Goal: Information Seeking & Learning: Learn about a topic

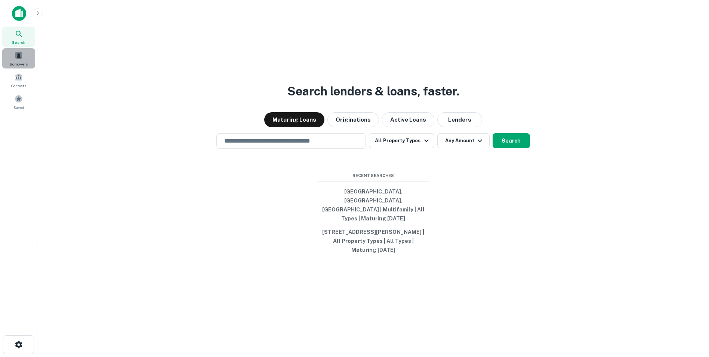
click at [22, 59] on span at bounding box center [19, 55] width 8 height 8
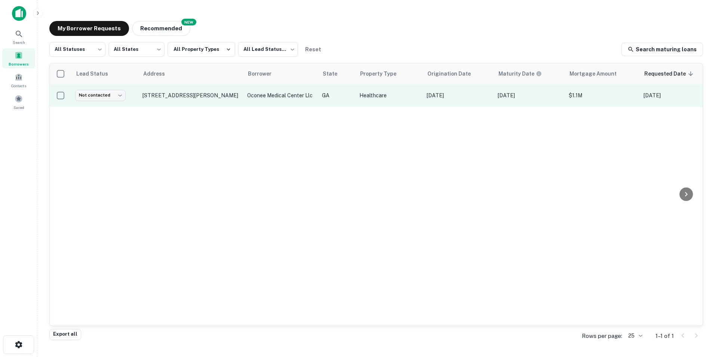
click at [310, 98] on p "oconee medical center llc" at bounding box center [280, 95] width 67 height 8
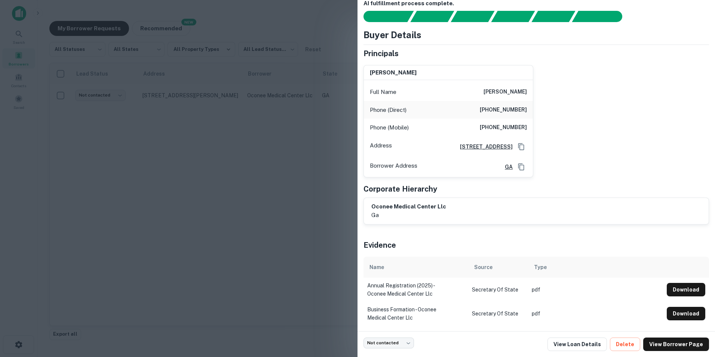
scroll to position [18, 0]
click at [592, 347] on link "View Loan Details" at bounding box center [576, 343] width 59 height 13
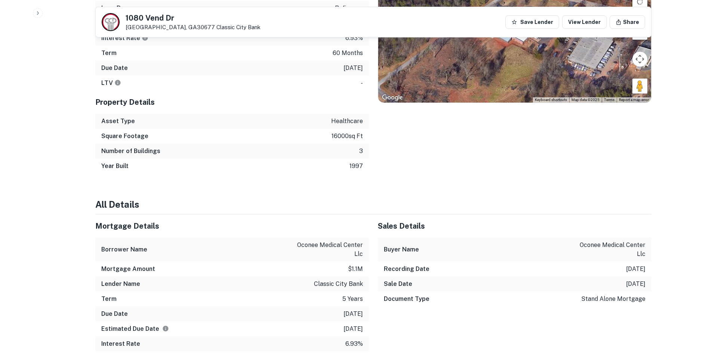
scroll to position [523, 0]
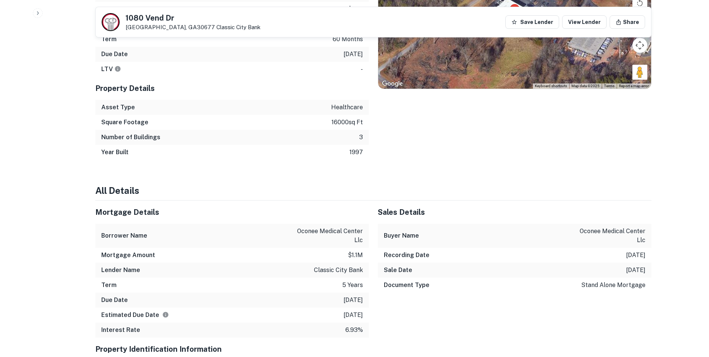
drag, startPoint x: 209, startPoint y: 197, endPoint x: 199, endPoint y: 178, distance: 22.4
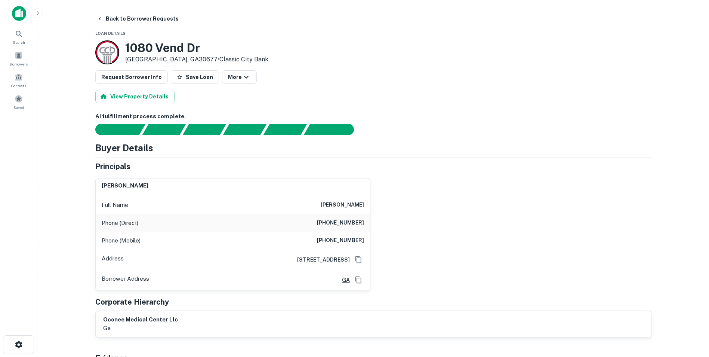
scroll to position [0, 0]
click at [155, 98] on button "View Property Details" at bounding box center [134, 96] width 79 height 13
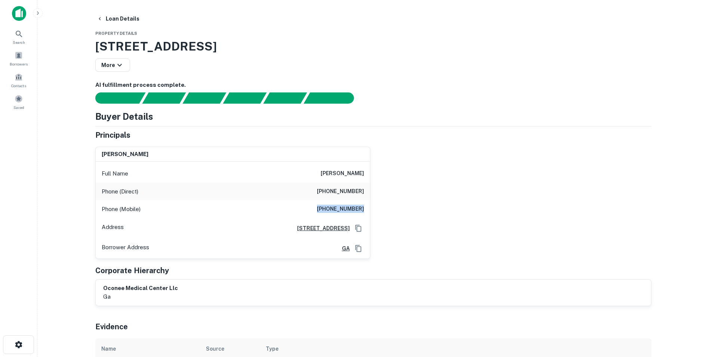
drag, startPoint x: 324, startPoint y: 207, endPoint x: 368, endPoint y: 210, distance: 44.2
click at [368, 210] on div "Phone (Mobile) (706) 614-1445" at bounding box center [233, 209] width 274 height 18
drag, startPoint x: 368, startPoint y: 210, endPoint x: 450, endPoint y: 201, distance: 82.8
click at [450, 201] on div "michael s. jacobs Full Name michael s. jacobs Phone (Direct) (706) 613-6772 Pho…" at bounding box center [370, 200] width 562 height 118
click at [115, 17] on button "Loan Details" at bounding box center [118, 18] width 49 height 13
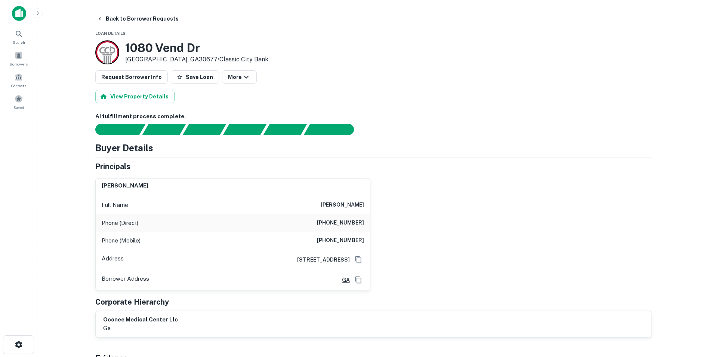
click at [115, 17] on button "Back to Borrower Requests" at bounding box center [138, 18] width 88 height 13
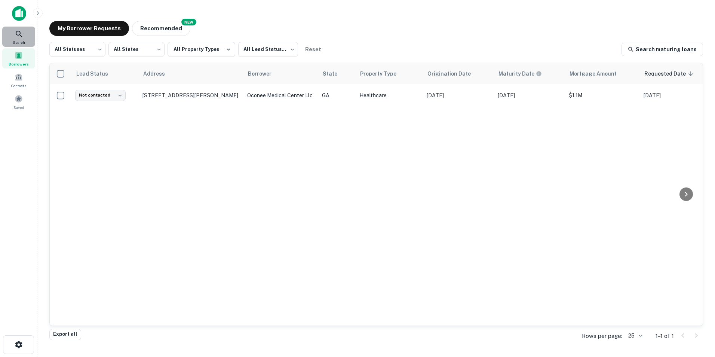
click at [20, 34] on icon at bounding box center [19, 34] width 6 height 6
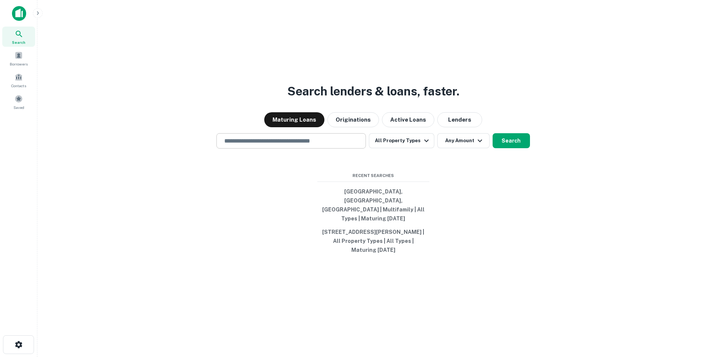
click at [280, 145] on input "text" at bounding box center [291, 140] width 143 height 9
type input "**********"
click at [514, 148] on button "Search" at bounding box center [511, 140] width 37 height 15
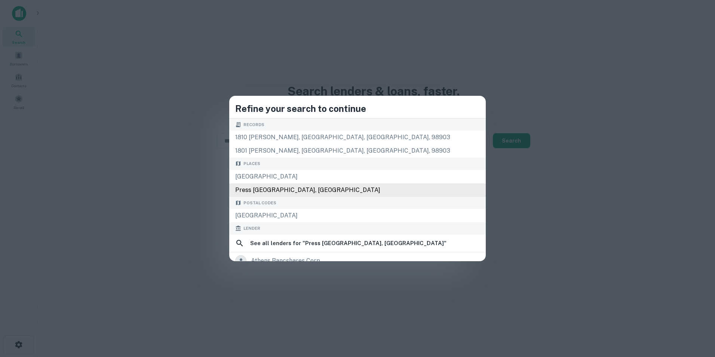
click at [352, 186] on div "Press Pl, Athens, GA 30601, USA" at bounding box center [357, 189] width 256 height 13
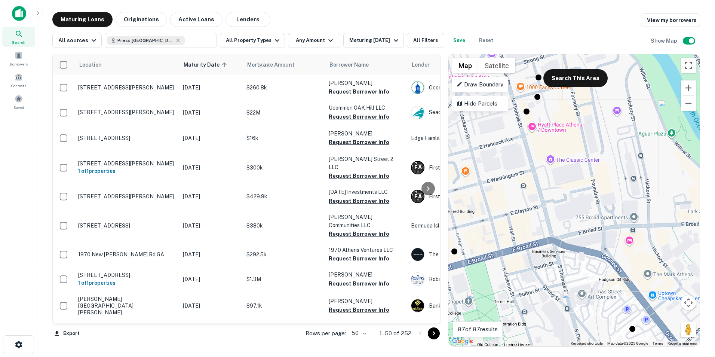
drag, startPoint x: 536, startPoint y: 166, endPoint x: 575, endPoint y: 222, distance: 68.8
click at [575, 222] on div "To activate drag with keyboard, press Alt + Enter. Once in keyboard drag state,…" at bounding box center [573, 200] width 251 height 292
click at [576, 77] on button "Search This Area" at bounding box center [575, 78] width 64 height 18
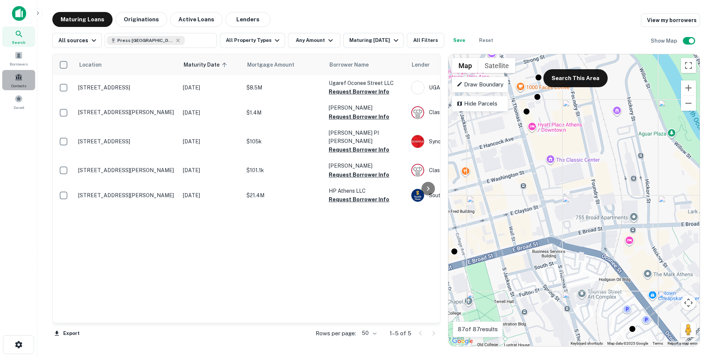
click at [19, 81] on span at bounding box center [19, 77] width 8 height 8
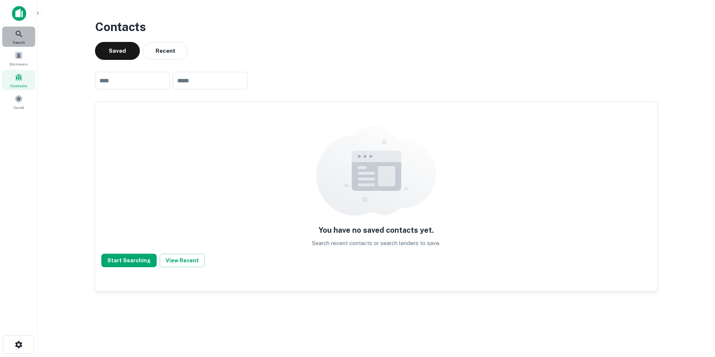
click at [22, 37] on icon at bounding box center [19, 34] width 9 height 9
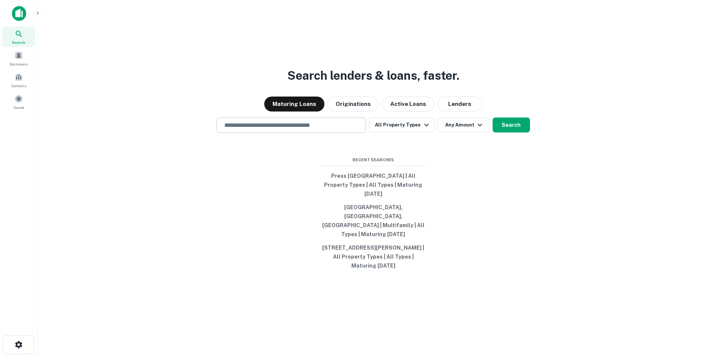
click at [333, 129] on input "text" at bounding box center [291, 125] width 143 height 9
type input "**********"
click at [510, 132] on button "Search" at bounding box center [511, 124] width 37 height 15
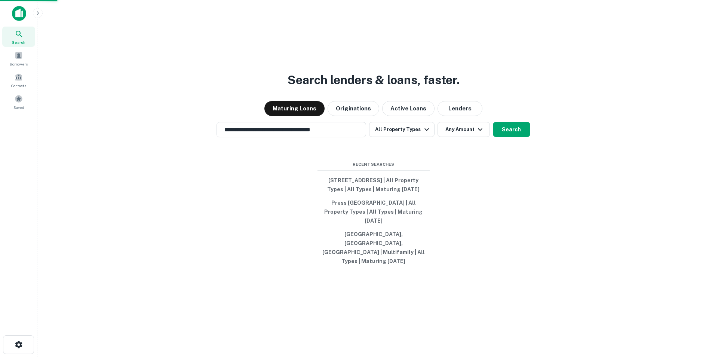
click at [343, 191] on div "[STREET_ADDRESS]" at bounding box center [357, 189] width 256 height 13
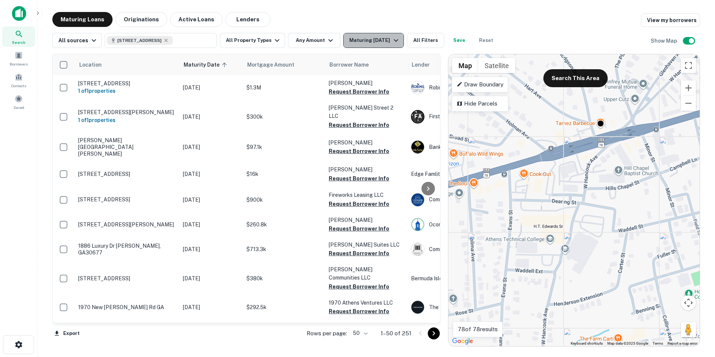
click at [382, 39] on div "Maturing [DATE]" at bounding box center [374, 40] width 51 height 9
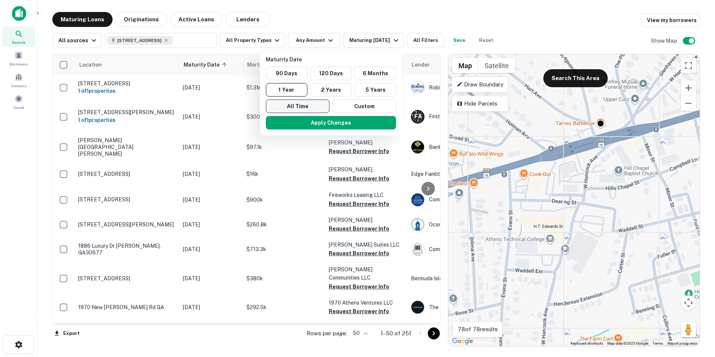
click at [309, 107] on button "All Time" at bounding box center [298, 105] width 64 height 13
click at [359, 121] on button "Apply Changes" at bounding box center [331, 122] width 130 height 13
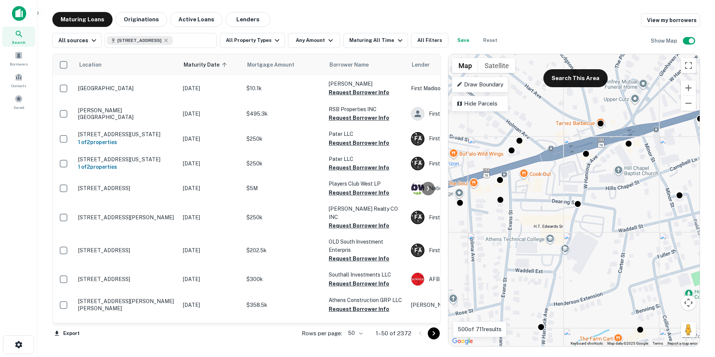
click at [583, 165] on div "To activate drag with keyboard, press Alt + Enter. Once in keyboard drag state,…" at bounding box center [573, 200] width 251 height 292
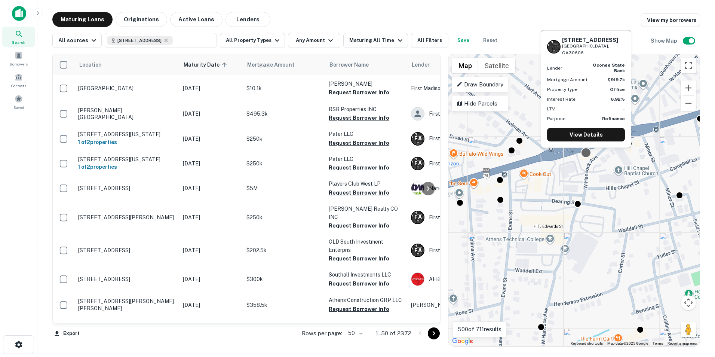
click at [585, 153] on div at bounding box center [585, 152] width 11 height 11
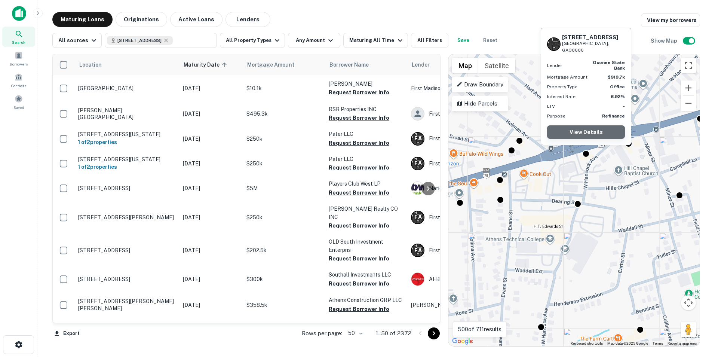
click at [598, 130] on link "View Details" at bounding box center [586, 131] width 78 height 13
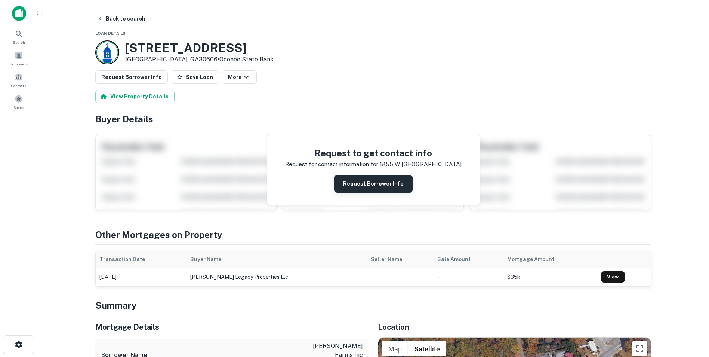
click at [373, 182] on button "Request Borrower Info" at bounding box center [373, 184] width 78 height 18
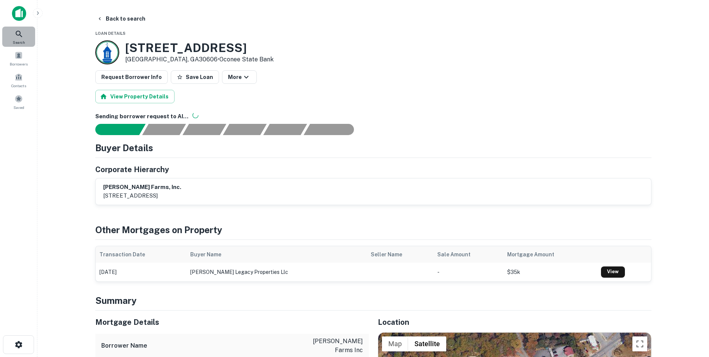
click at [18, 38] on icon at bounding box center [19, 34] width 9 height 9
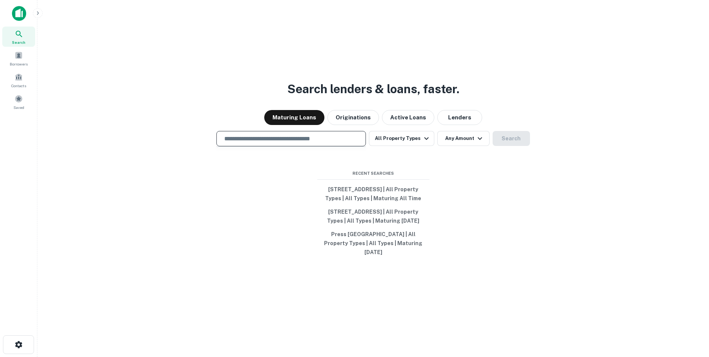
click at [303, 134] on input "text" at bounding box center [291, 138] width 143 height 9
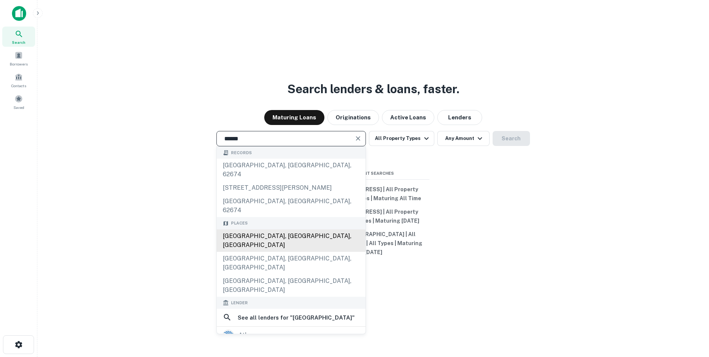
click at [270, 229] on div "Athens, GA, USA" at bounding box center [291, 240] width 149 height 22
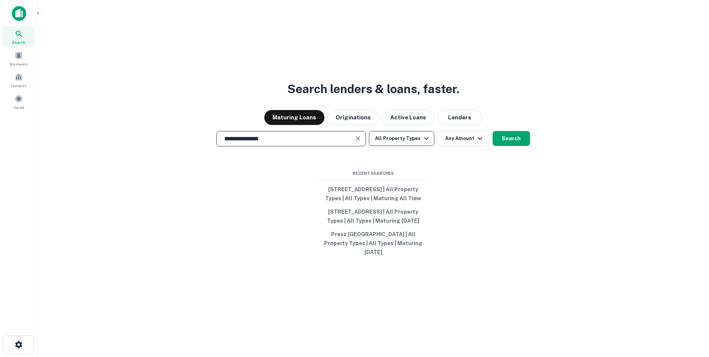
type input "**********"
click at [407, 132] on button "All Property Types" at bounding box center [401, 138] width 65 height 15
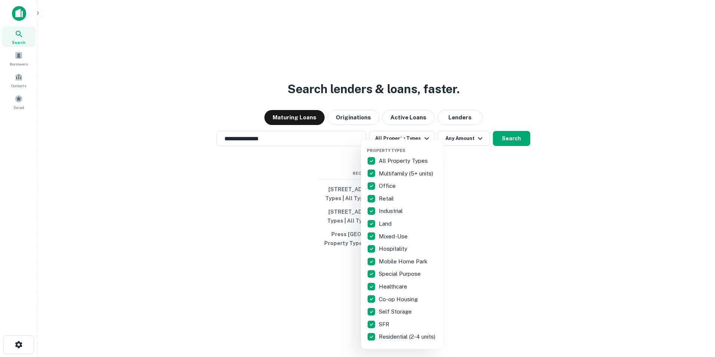
click at [508, 130] on div at bounding box center [357, 178] width 715 height 357
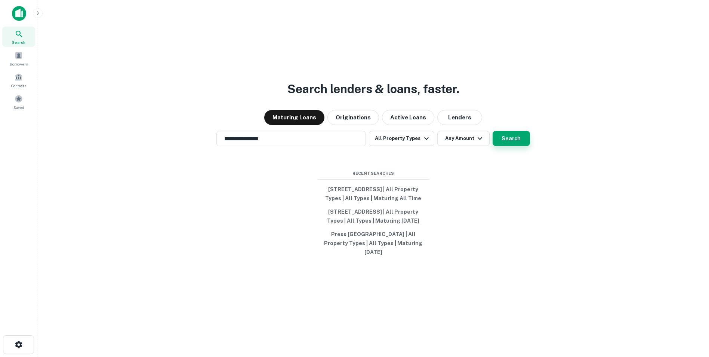
click at [512, 131] on button "Search" at bounding box center [511, 138] width 37 height 15
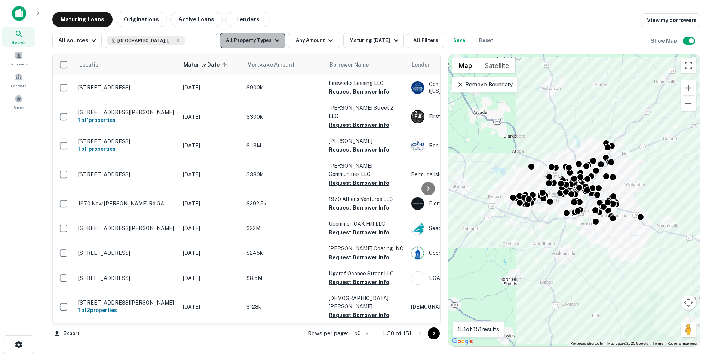
click at [259, 40] on button "All Property Types" at bounding box center [252, 40] width 65 height 15
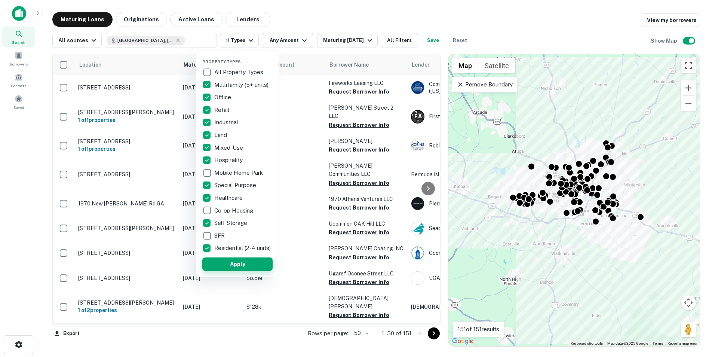
click at [251, 268] on button "Apply" at bounding box center [237, 263] width 70 height 13
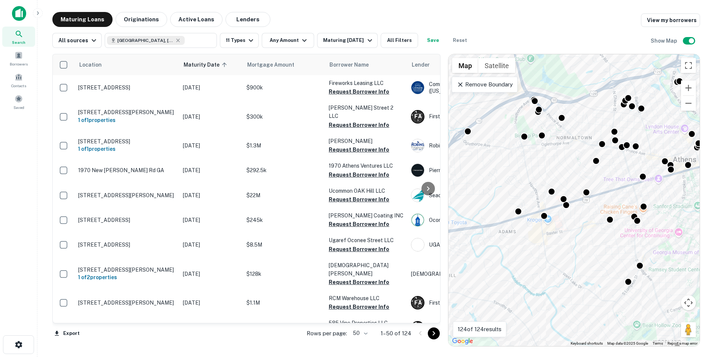
drag, startPoint x: 486, startPoint y: 225, endPoint x: 577, endPoint y: 232, distance: 90.8
click at [577, 232] on div "To activate drag with keyboard, press Alt + Enter. Once in keyboard drag state,…" at bounding box center [573, 200] width 251 height 292
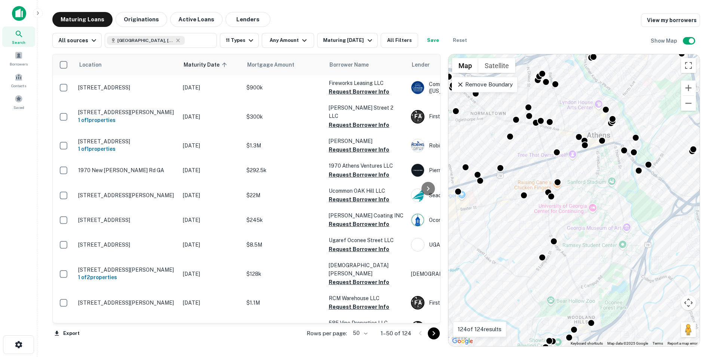
drag, startPoint x: 604, startPoint y: 188, endPoint x: 517, endPoint y: 163, distance: 90.4
click at [517, 163] on div "To activate drag with keyboard, press Alt + Enter. Once in keyboard drag state,…" at bounding box center [573, 200] width 251 height 292
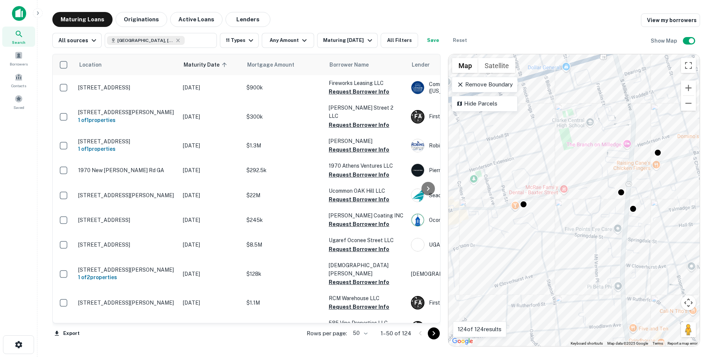
drag, startPoint x: 532, startPoint y: 238, endPoint x: 590, endPoint y: 210, distance: 64.4
click at [590, 210] on div "To activate drag with keyboard, press Alt + Enter. Once in keyboard drag state,…" at bounding box center [573, 200] width 251 height 292
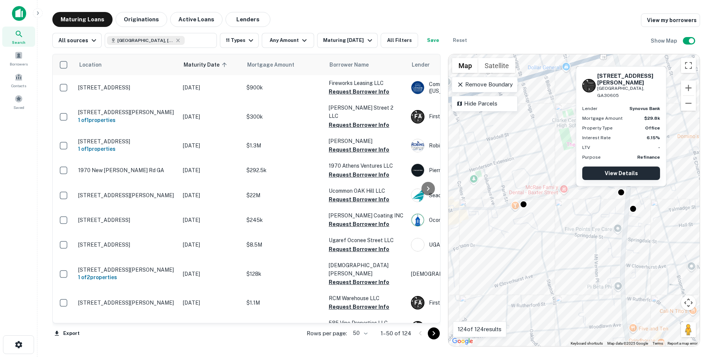
click at [620, 172] on link "View Details" at bounding box center [621, 172] width 78 height 13
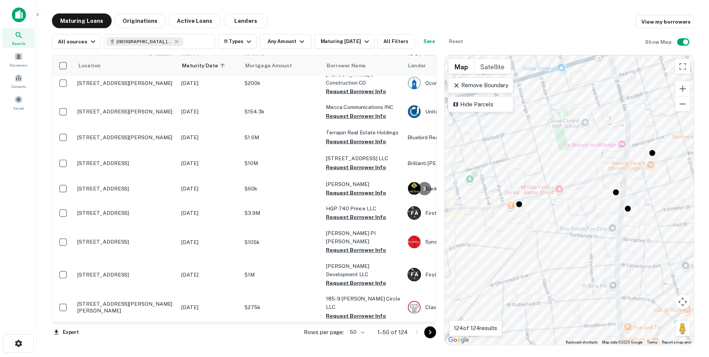
scroll to position [374, 0]
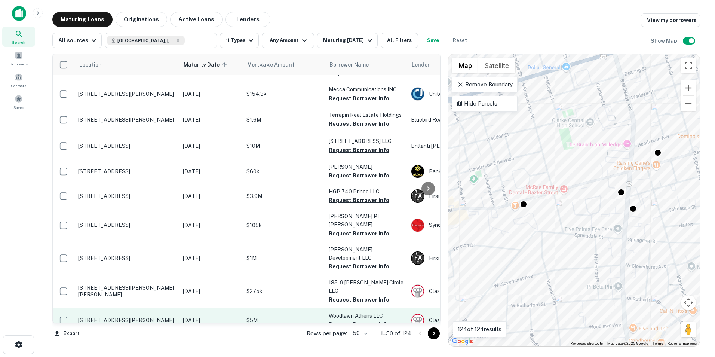
click at [308, 316] on p "$5M" at bounding box center [283, 320] width 75 height 8
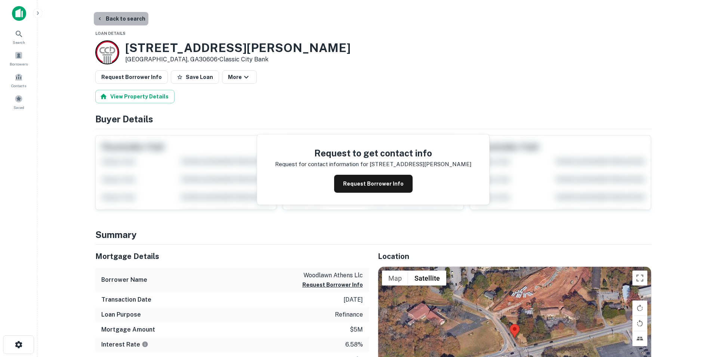
click at [132, 16] on button "Back to search" at bounding box center [121, 18] width 55 height 13
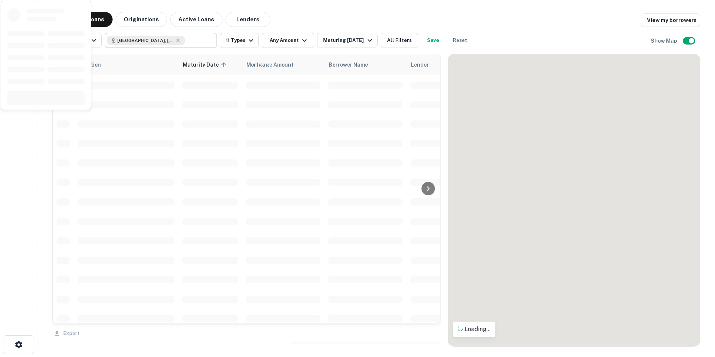
scroll to position [374, 0]
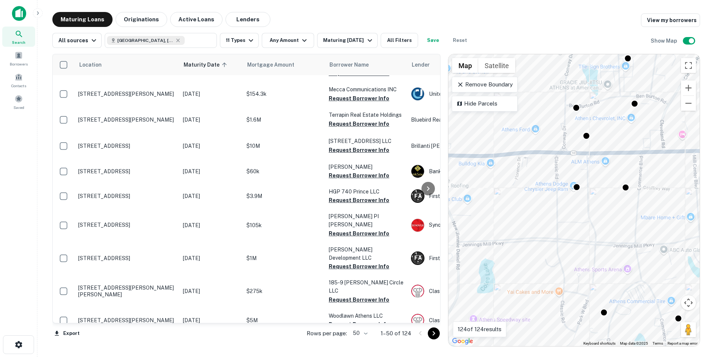
drag, startPoint x: 497, startPoint y: 209, endPoint x: 614, endPoint y: 216, distance: 118.0
click at [614, 216] on div "To activate drag with keyboard, press Alt + Enter. Once in keyboard drag state,…" at bounding box center [573, 200] width 251 height 292
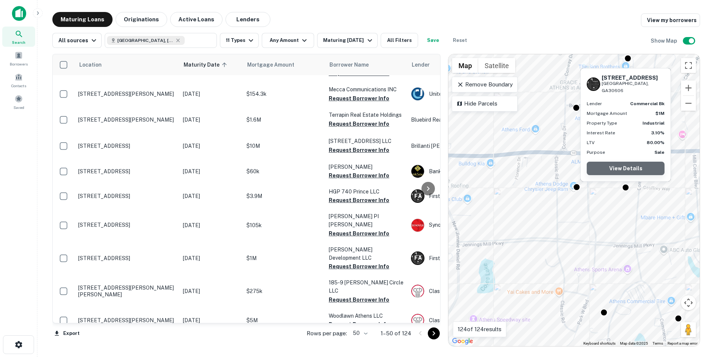
click at [631, 166] on link "View Details" at bounding box center [625, 167] width 78 height 13
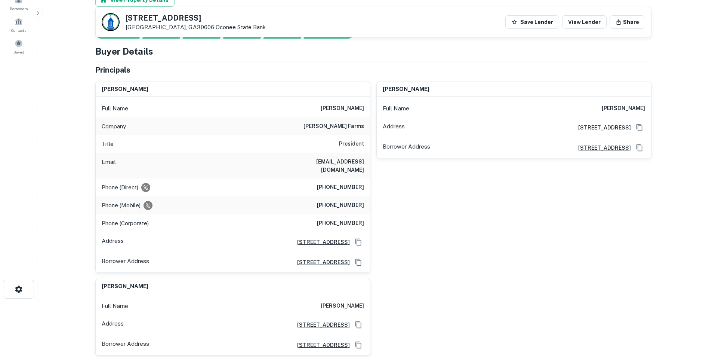
scroll to position [37, 0]
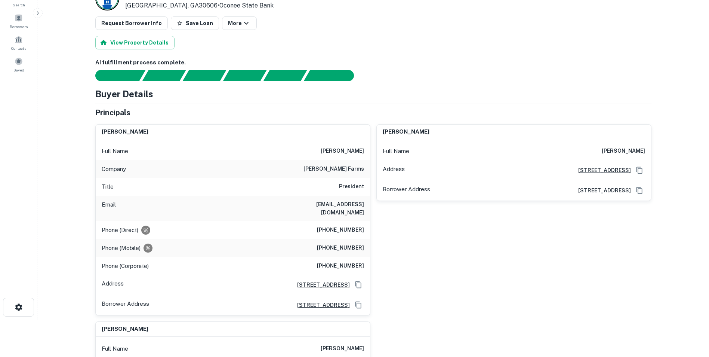
click at [343, 243] on h6 "[PHONE_NUMBER]" at bounding box center [340, 247] width 47 height 9
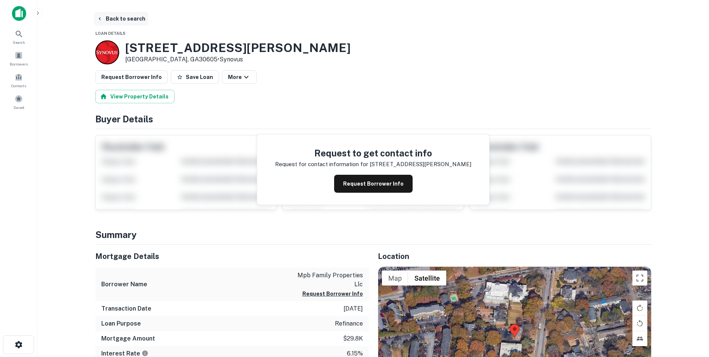
click at [123, 16] on button "Back to search" at bounding box center [121, 18] width 55 height 13
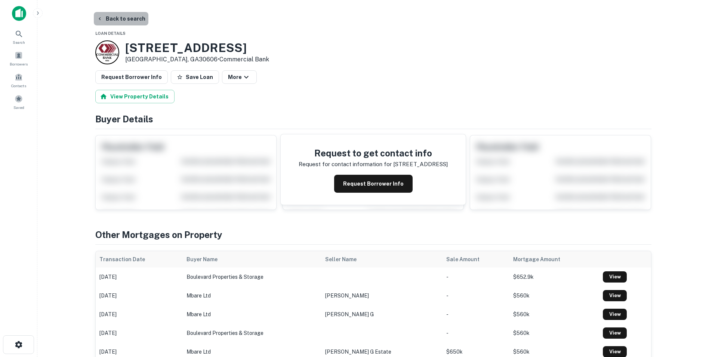
click at [129, 17] on button "Back to search" at bounding box center [121, 18] width 55 height 13
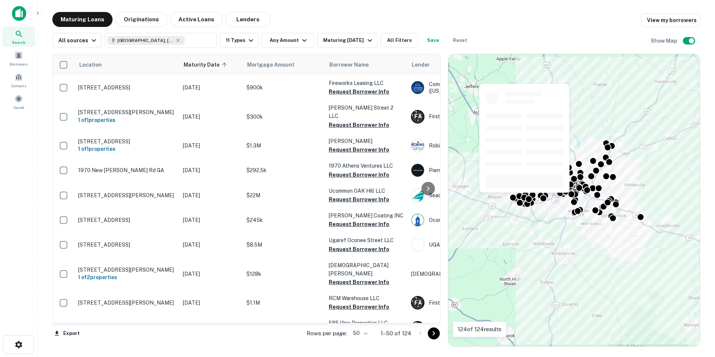
scroll to position [374, 0]
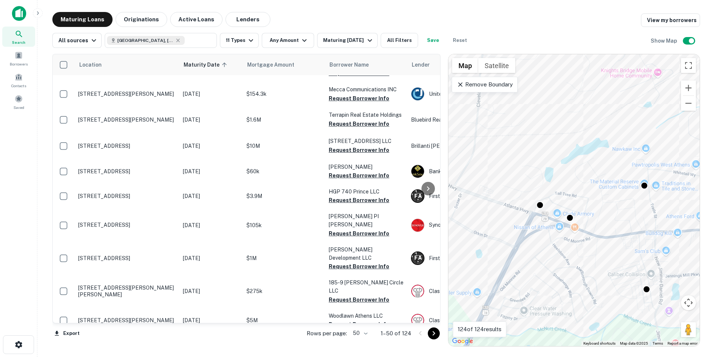
drag, startPoint x: 493, startPoint y: 216, endPoint x: 554, endPoint y: 242, distance: 65.8
click at [554, 242] on div "To activate drag with keyboard, press Alt + Enter. Once in keyboard drag state,…" at bounding box center [573, 200] width 251 height 292
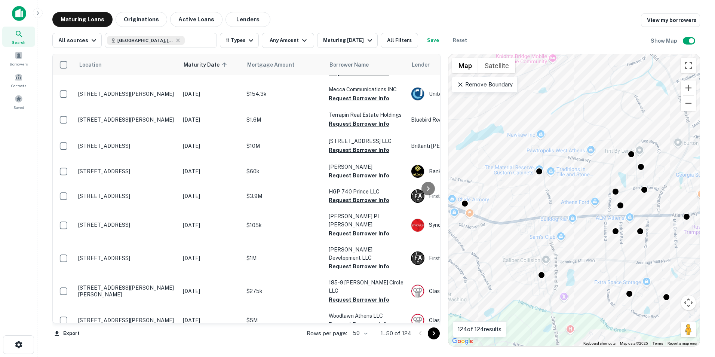
drag, startPoint x: 606, startPoint y: 256, endPoint x: 498, endPoint y: 242, distance: 108.6
click at [498, 242] on div "To activate drag with keyboard, press Alt + Enter. Once in keyboard drag state,…" at bounding box center [573, 200] width 251 height 292
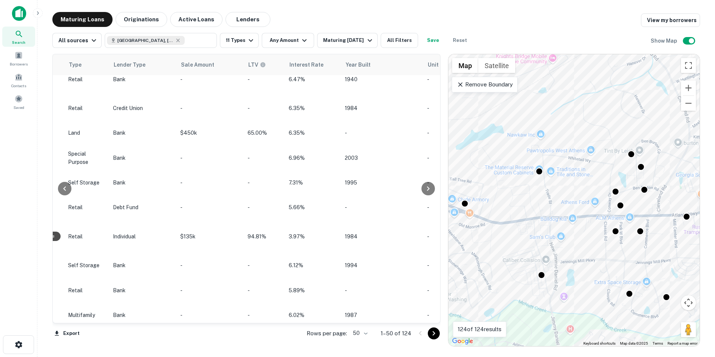
scroll to position [0, 524]
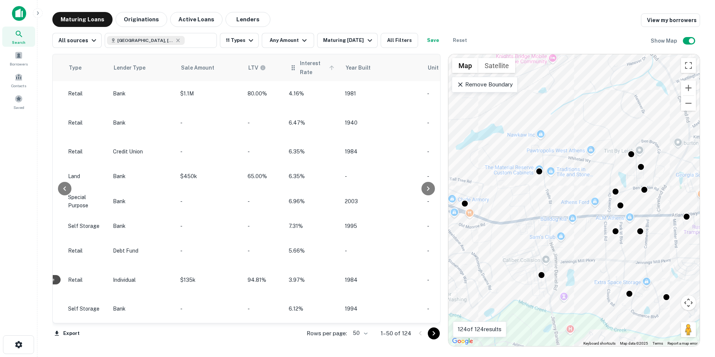
click at [328, 67] on icon at bounding box center [331, 67] width 7 height 7
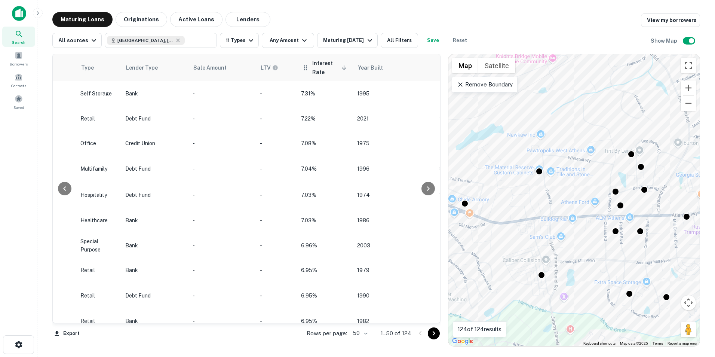
click at [335, 67] on span "Interest Rate sorted descending" at bounding box center [330, 68] width 37 height 18
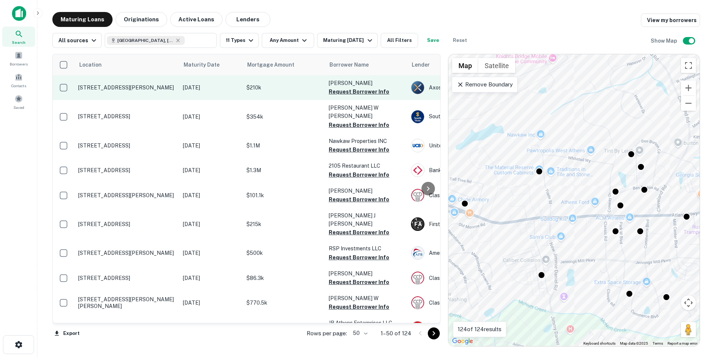
click at [259, 83] on td "$210k" at bounding box center [284, 87] width 82 height 25
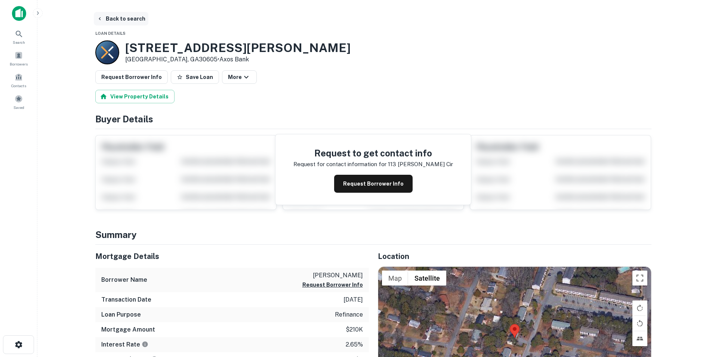
click at [120, 17] on button "Back to search" at bounding box center [121, 18] width 55 height 13
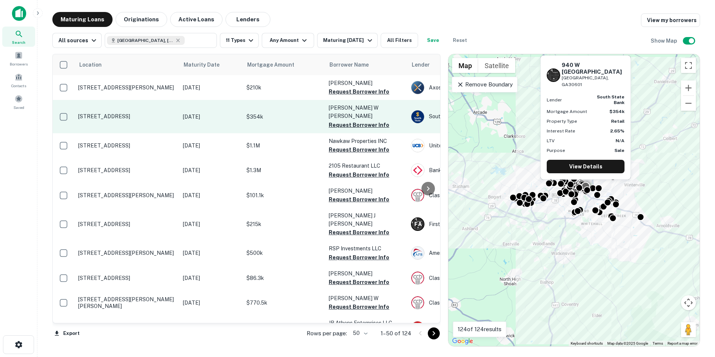
click at [259, 117] on td "$354k" at bounding box center [284, 116] width 82 height 33
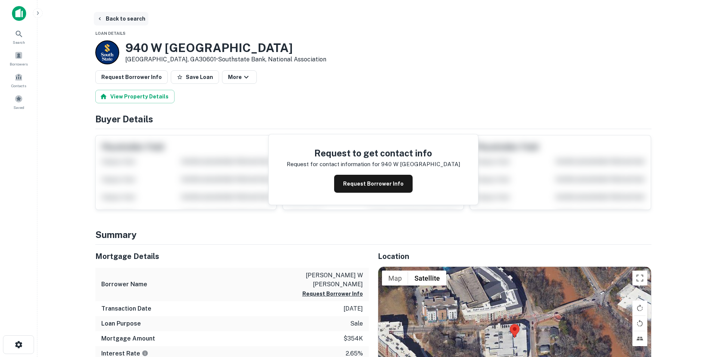
click at [107, 19] on button "Back to search" at bounding box center [121, 18] width 55 height 13
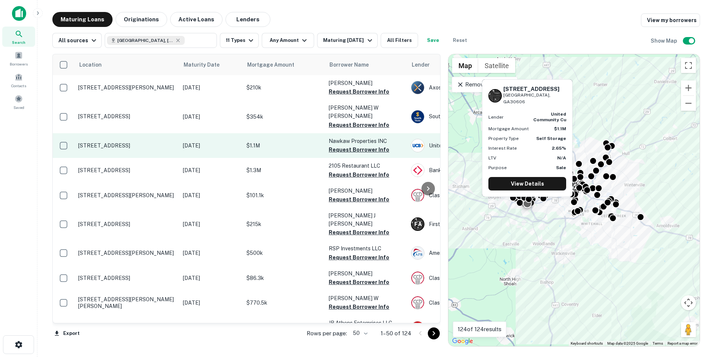
click at [292, 141] on p "$1.1M" at bounding box center [283, 145] width 75 height 8
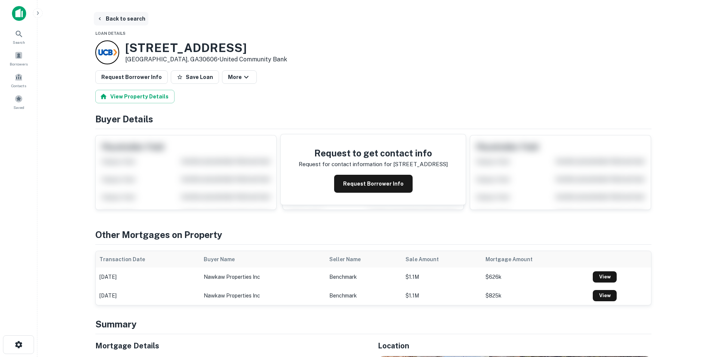
click at [134, 17] on button "Back to search" at bounding box center [121, 18] width 55 height 13
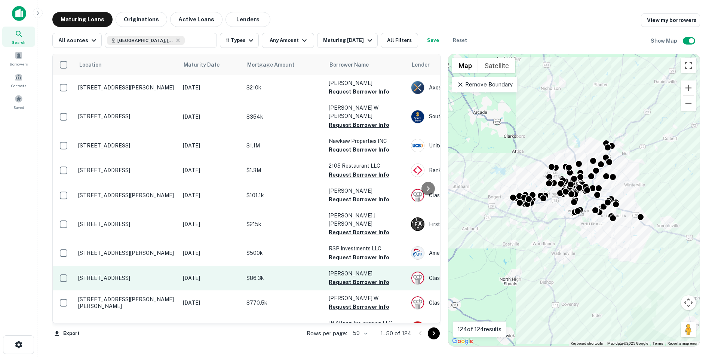
click at [292, 266] on td "$86.3k" at bounding box center [284, 277] width 82 height 25
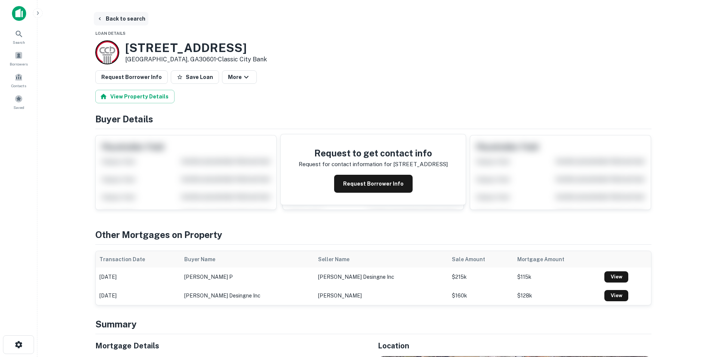
click at [130, 18] on button "Back to search" at bounding box center [121, 18] width 55 height 13
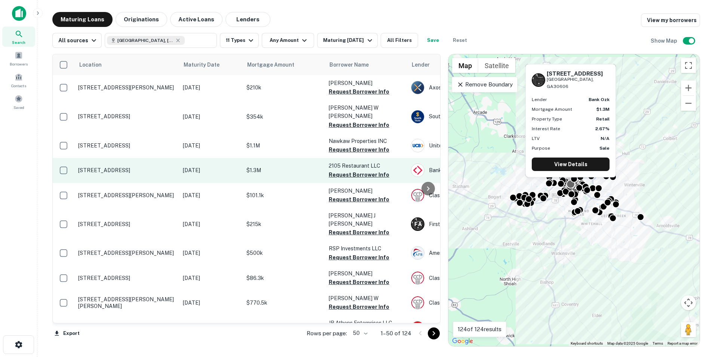
click at [283, 166] on p "$1.3M" at bounding box center [283, 170] width 75 height 8
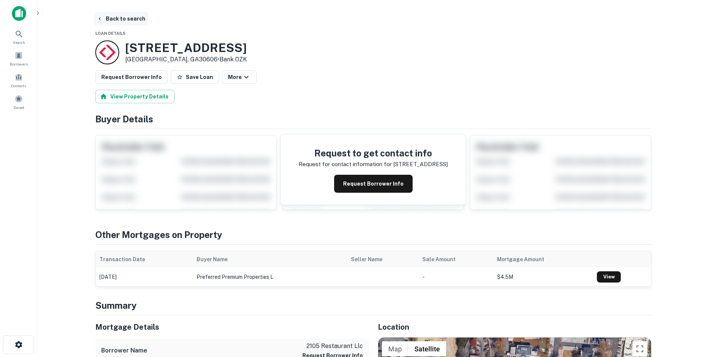
click at [127, 18] on button "Back to search" at bounding box center [121, 18] width 55 height 13
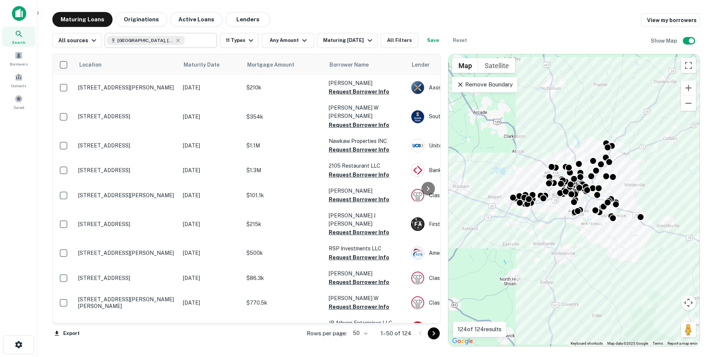
drag, startPoint x: 157, startPoint y: 41, endPoint x: 153, endPoint y: 40, distance: 4.2
click at [176, 41] on icon at bounding box center [177, 39] width 3 height 3
type input "**********"
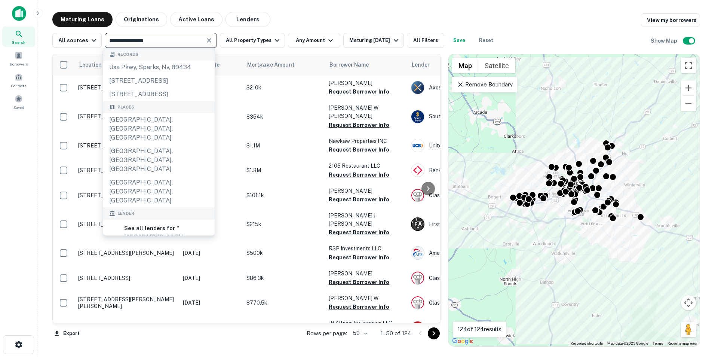
click at [204, 39] on button "Clear" at bounding box center [209, 40] width 10 height 10
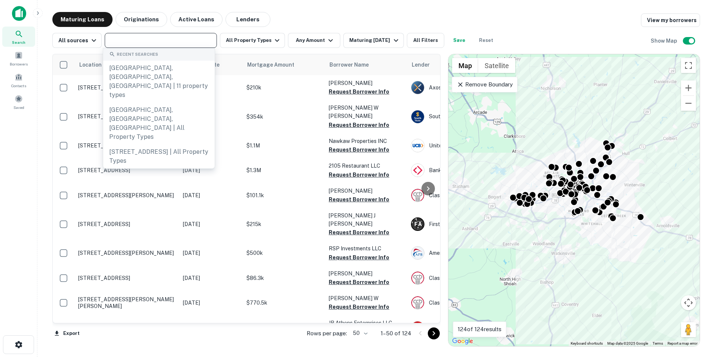
click at [188, 40] on input "text" at bounding box center [160, 40] width 107 height 10
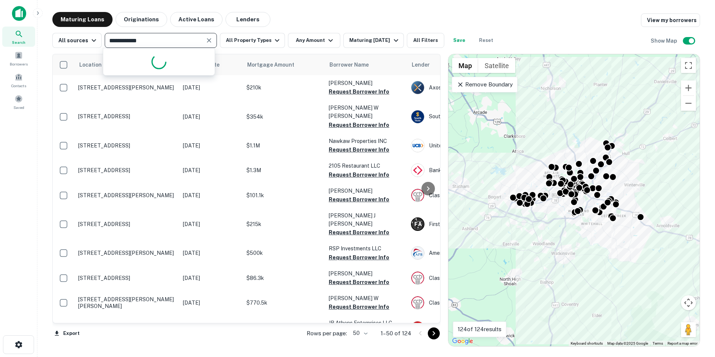
type input "**********"
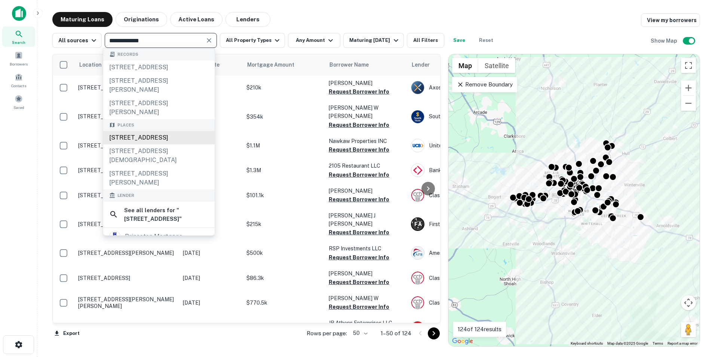
click at [174, 144] on div "850 Prince Avenue, Athens, GA, USA" at bounding box center [158, 137] width 111 height 13
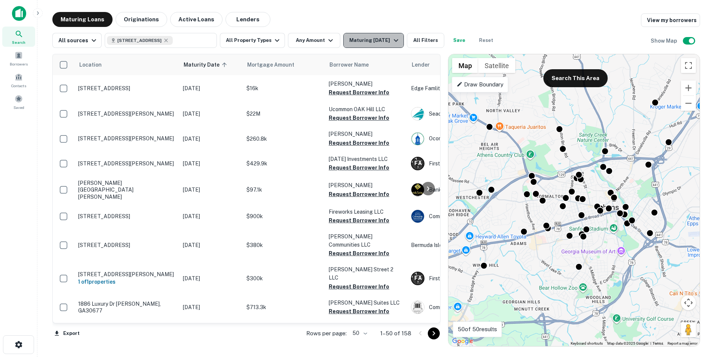
click at [380, 41] on div "Maturing In 6 Months" at bounding box center [374, 40] width 51 height 9
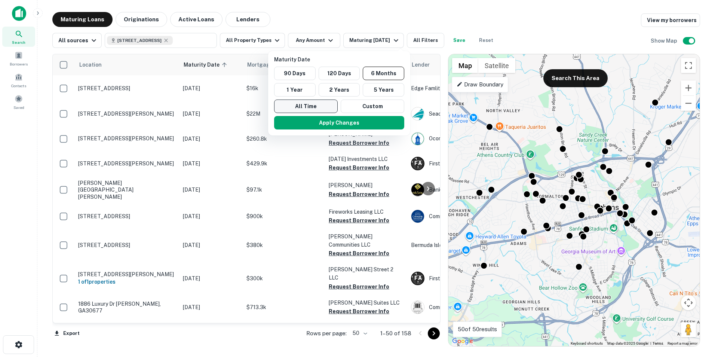
click at [316, 104] on button "All Time" at bounding box center [306, 105] width 64 height 13
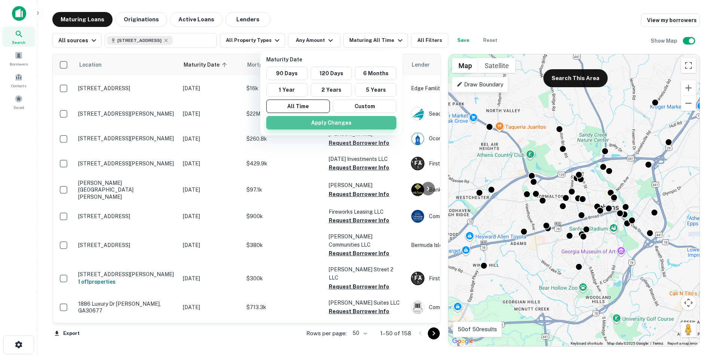
click at [334, 123] on button "Apply Changes" at bounding box center [331, 122] width 130 height 13
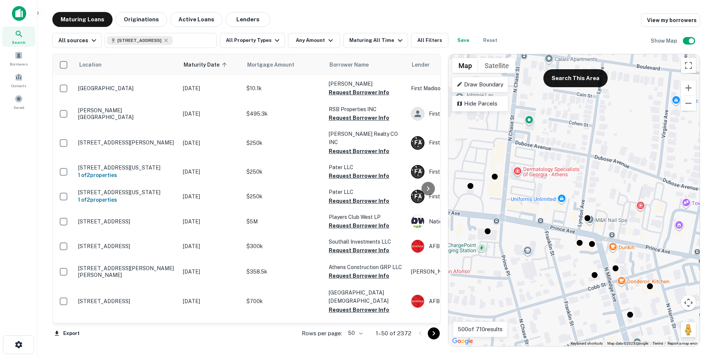
drag, startPoint x: 530, startPoint y: 247, endPoint x: 662, endPoint y: 185, distance: 145.6
click at [662, 185] on div "To activate drag with keyboard, press Alt + Enter. Once in keyboard drag state,…" at bounding box center [573, 200] width 251 height 292
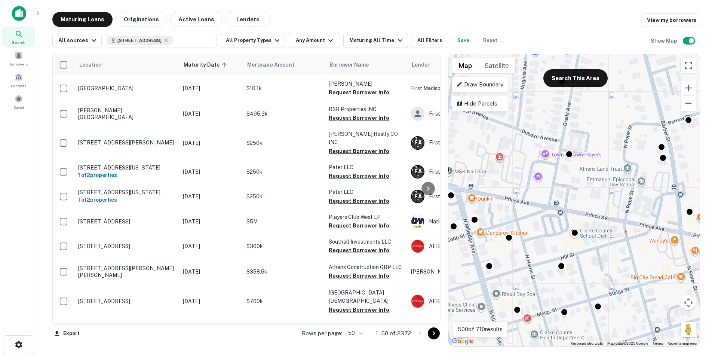
drag, startPoint x: 643, startPoint y: 228, endPoint x: 502, endPoint y: 179, distance: 149.0
click at [502, 179] on div "To activate drag with keyboard, press Alt + Enter. Once in keyboard drag state,…" at bounding box center [573, 200] width 251 height 292
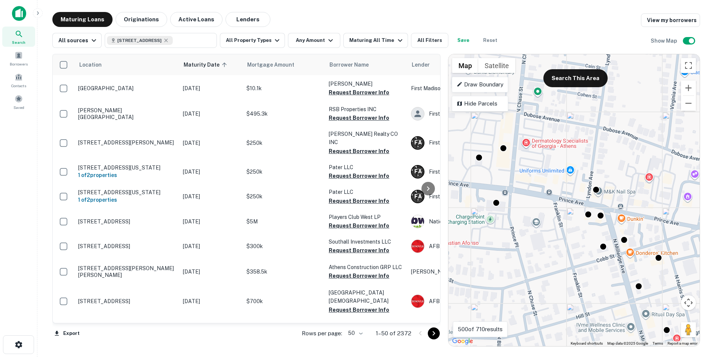
drag, startPoint x: 540, startPoint y: 205, endPoint x: 694, endPoint y: 225, distance: 155.3
click at [694, 225] on div "To activate drag with keyboard, press Alt + Enter. Once in keyboard drag state,…" at bounding box center [573, 200] width 251 height 292
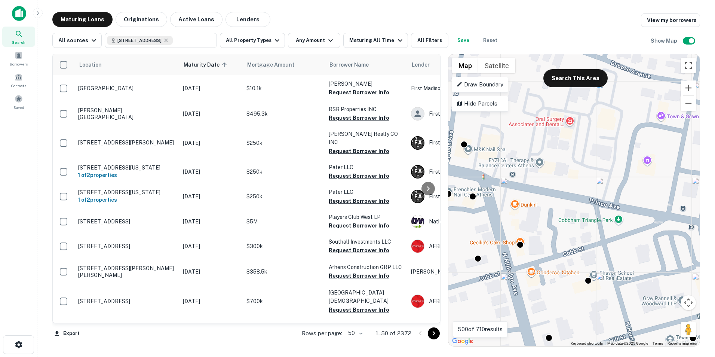
drag, startPoint x: 665, startPoint y: 210, endPoint x: 553, endPoint y: 167, distance: 119.9
click at [553, 167] on div "To activate drag with keyboard, press Alt + Enter. Once in keyboard drag state,…" at bounding box center [573, 200] width 251 height 292
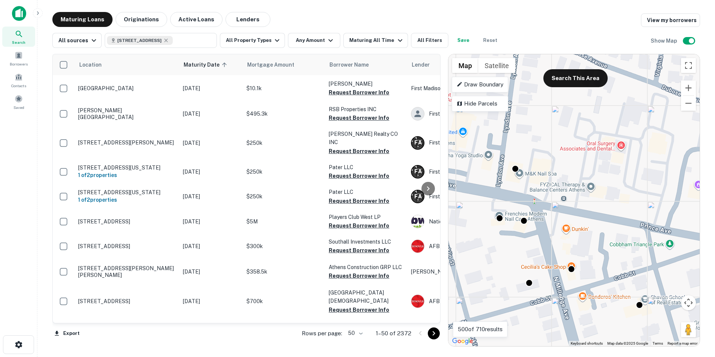
drag, startPoint x: 484, startPoint y: 160, endPoint x: 545, endPoint y: 191, distance: 69.2
click at [546, 191] on div "To activate drag with keyboard, press Alt + Enter. Once in keyboard drag state,…" at bounding box center [573, 200] width 251 height 292
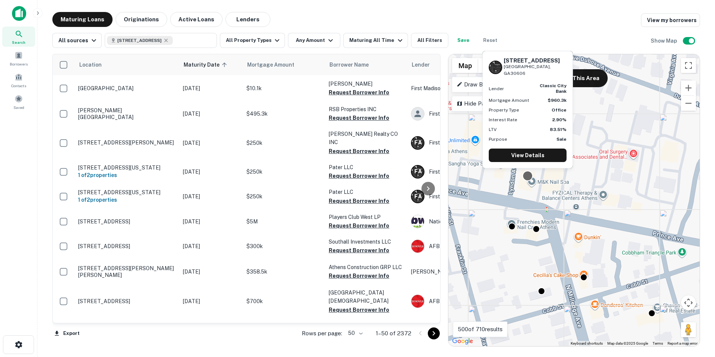
click at [526, 176] on div at bounding box center [527, 175] width 11 height 11
click at [528, 155] on link "View Details" at bounding box center [527, 154] width 78 height 13
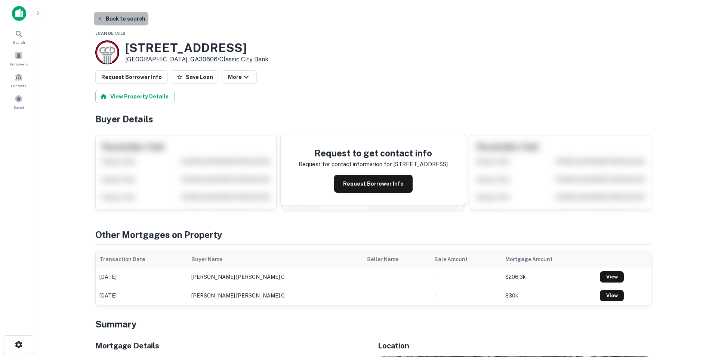
click at [134, 17] on button "Back to search" at bounding box center [121, 18] width 55 height 13
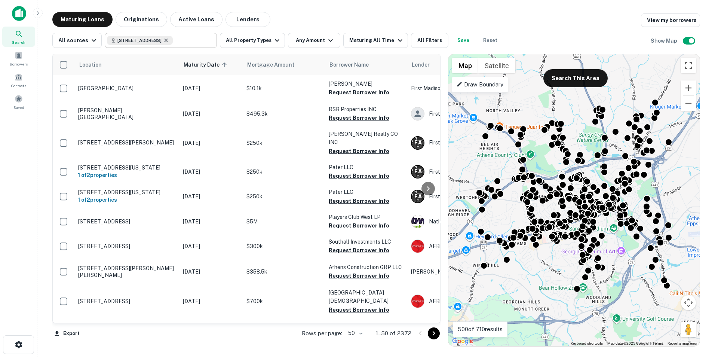
click at [169, 40] on icon at bounding box center [166, 40] width 6 height 6
type input "**********"
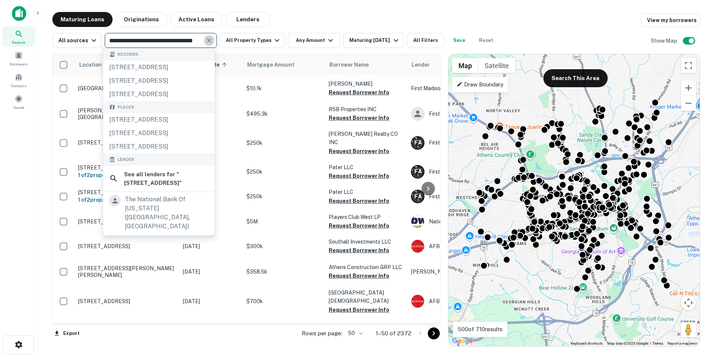
click at [206, 40] on icon "Clear" at bounding box center [208, 40] width 7 height 7
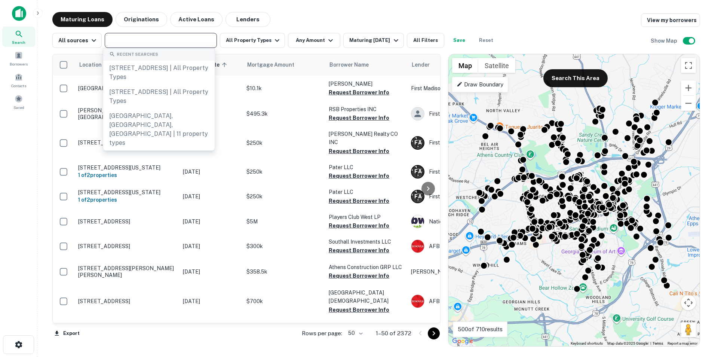
click at [181, 39] on input "text" at bounding box center [160, 40] width 107 height 10
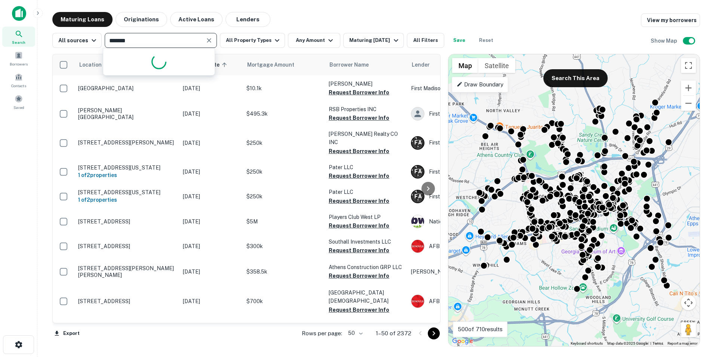
type input "********"
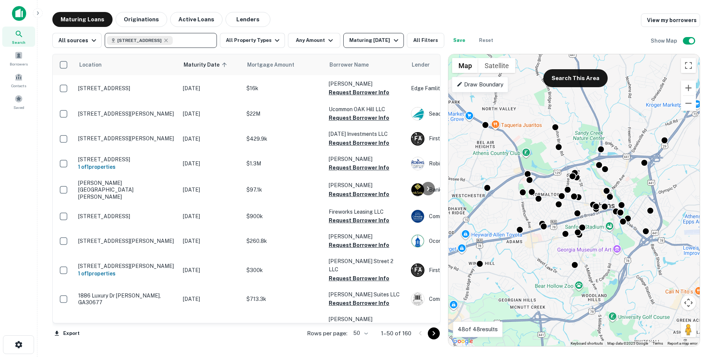
click at [370, 40] on div "Maturing In 6 Months" at bounding box center [374, 40] width 51 height 9
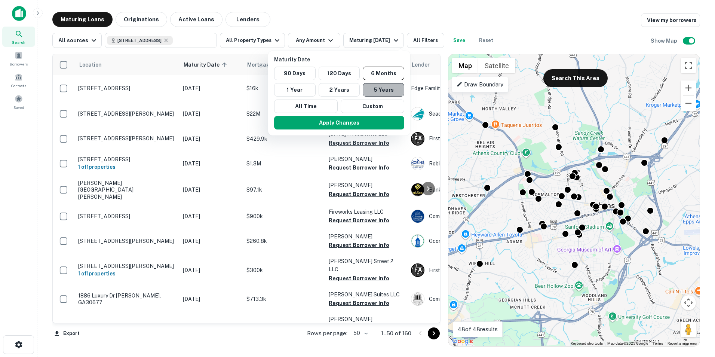
click at [383, 92] on button "5 Years" at bounding box center [383, 89] width 41 height 13
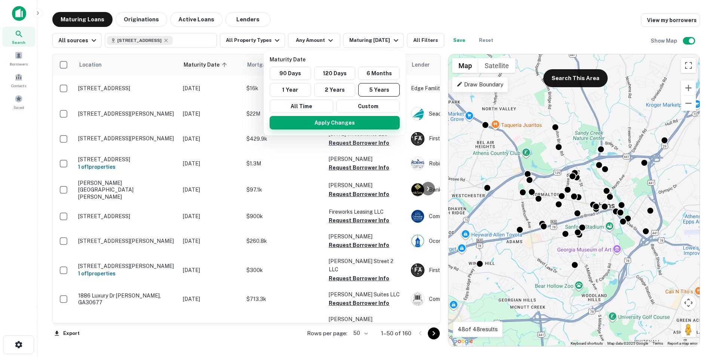
click at [363, 121] on button "Apply Changes" at bounding box center [334, 122] width 130 height 13
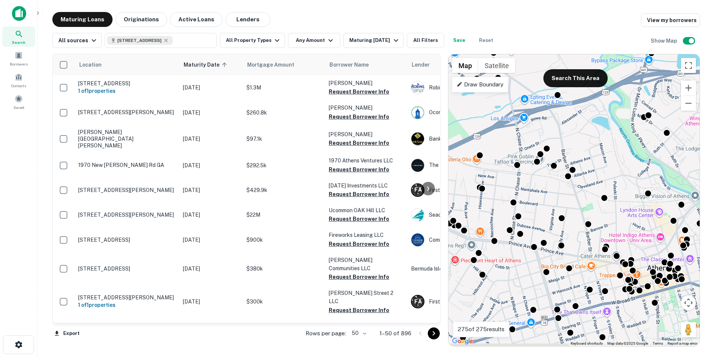
drag, startPoint x: 572, startPoint y: 292, endPoint x: 566, endPoint y: 134, distance: 157.5
click at [566, 134] on div "To activate drag with keyboard, press Alt + Enter. Once in keyboard drag state,…" at bounding box center [573, 200] width 251 height 292
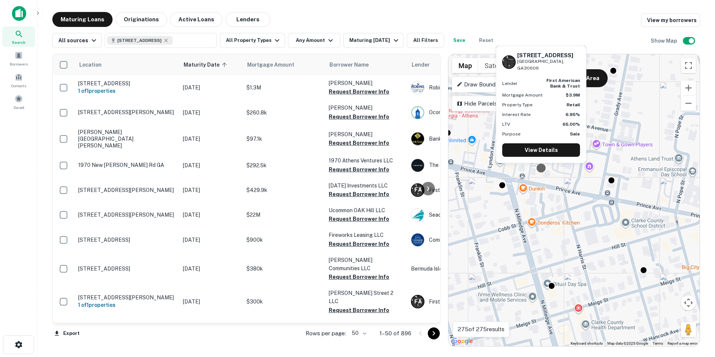
click at [542, 170] on div at bounding box center [540, 168] width 11 height 11
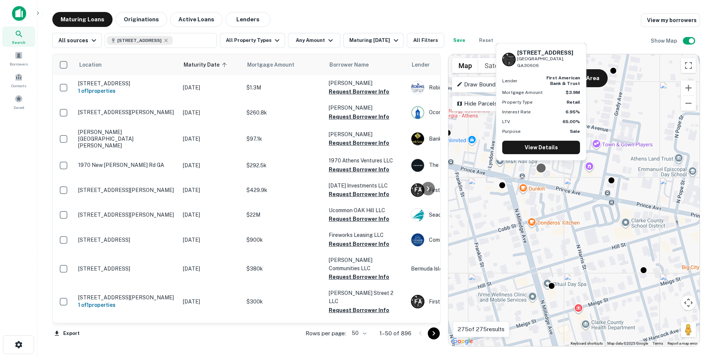
click at [542, 170] on div at bounding box center [540, 168] width 11 height 11
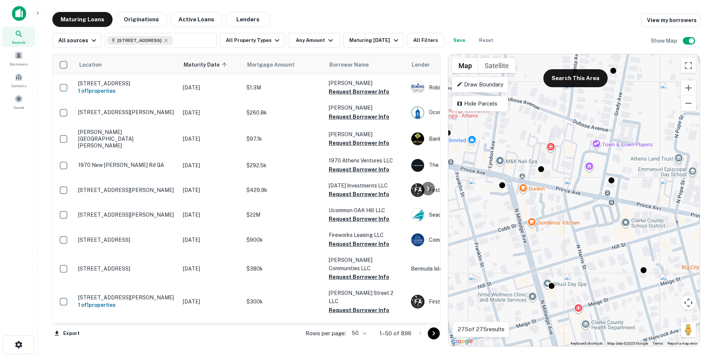
click at [574, 200] on div at bounding box center [699, 200] width 251 height 0
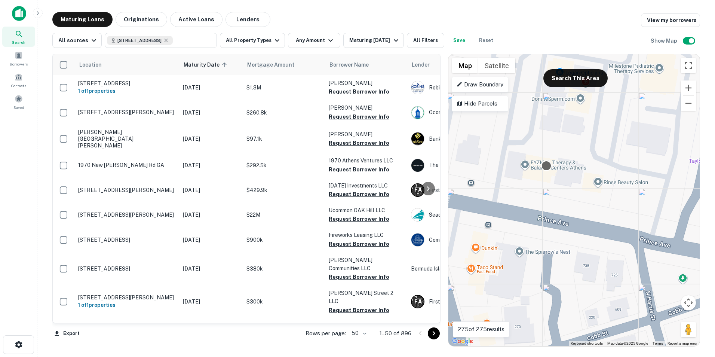
click at [546, 166] on div at bounding box center [545, 165] width 11 height 11
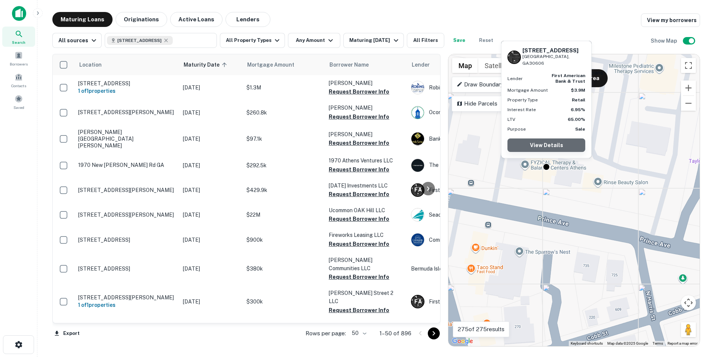
click at [545, 146] on link "View Details" at bounding box center [546, 144] width 78 height 13
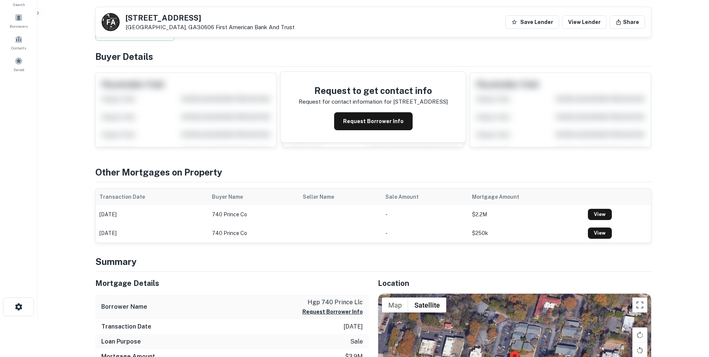
scroll to position [37, 0]
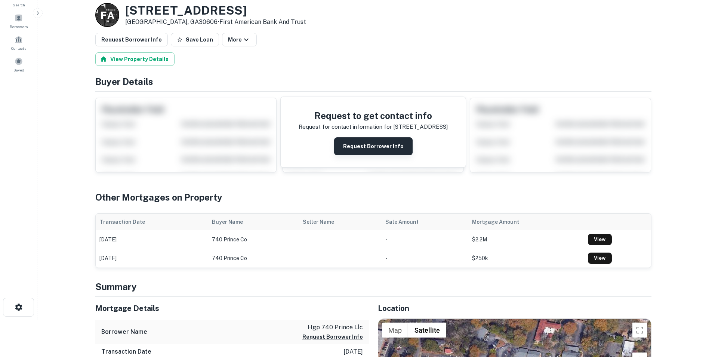
click at [370, 148] on button "Request Borrower Info" at bounding box center [373, 146] width 78 height 18
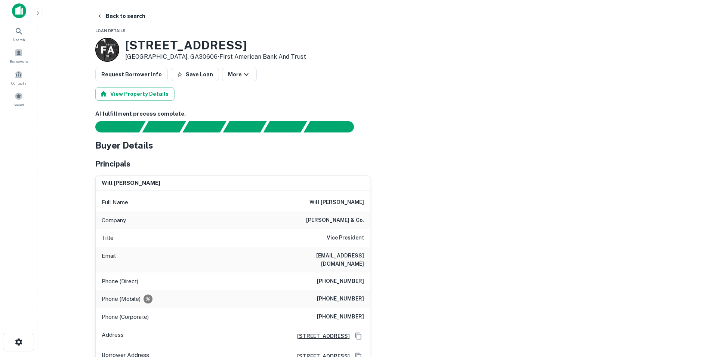
scroll to position [0, 0]
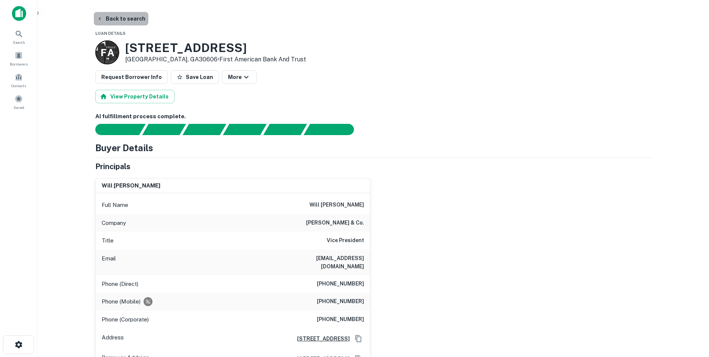
click at [132, 18] on button "Back to search" at bounding box center [121, 18] width 55 height 13
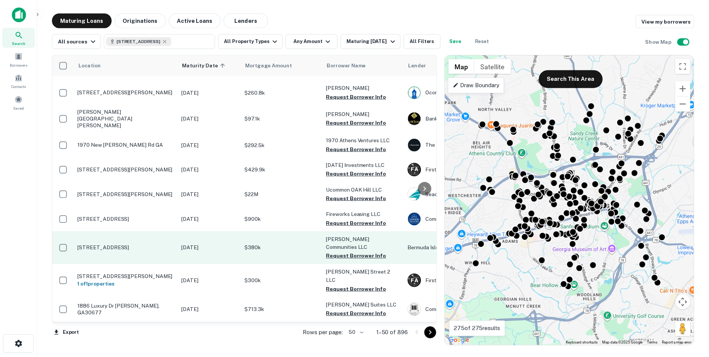
scroll to position [37, 0]
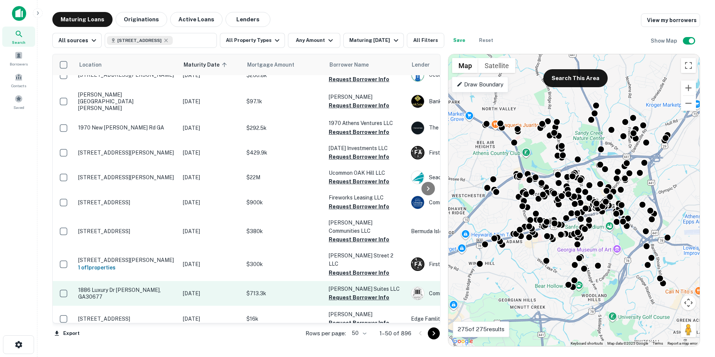
click at [313, 289] on p "$713.3k" at bounding box center [283, 293] width 75 height 8
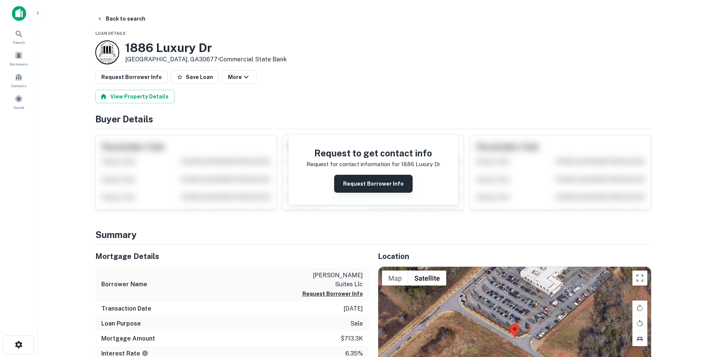
click at [366, 180] on button "Request Borrower Info" at bounding box center [373, 184] width 78 height 18
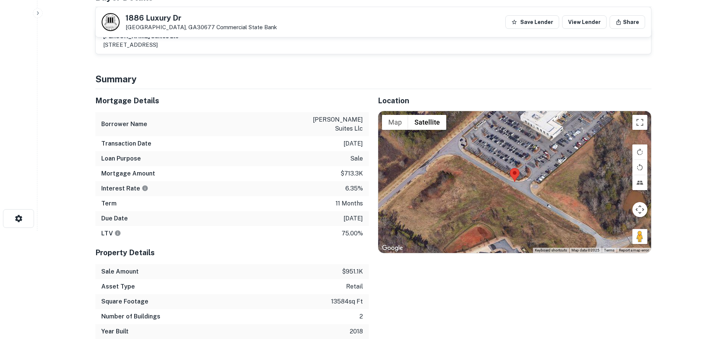
scroll to position [112, 0]
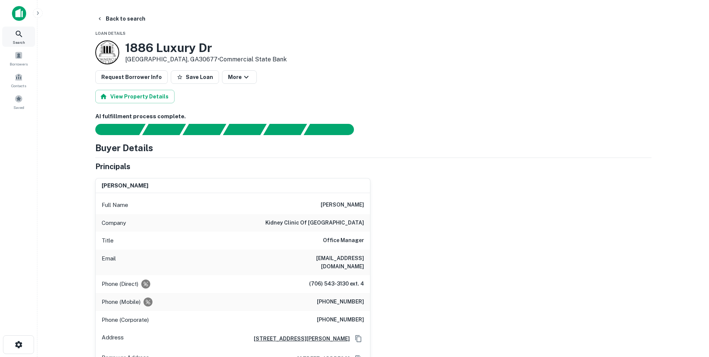
click at [15, 34] on icon at bounding box center [19, 34] width 9 height 9
